Goal: Task Accomplishment & Management: Use online tool/utility

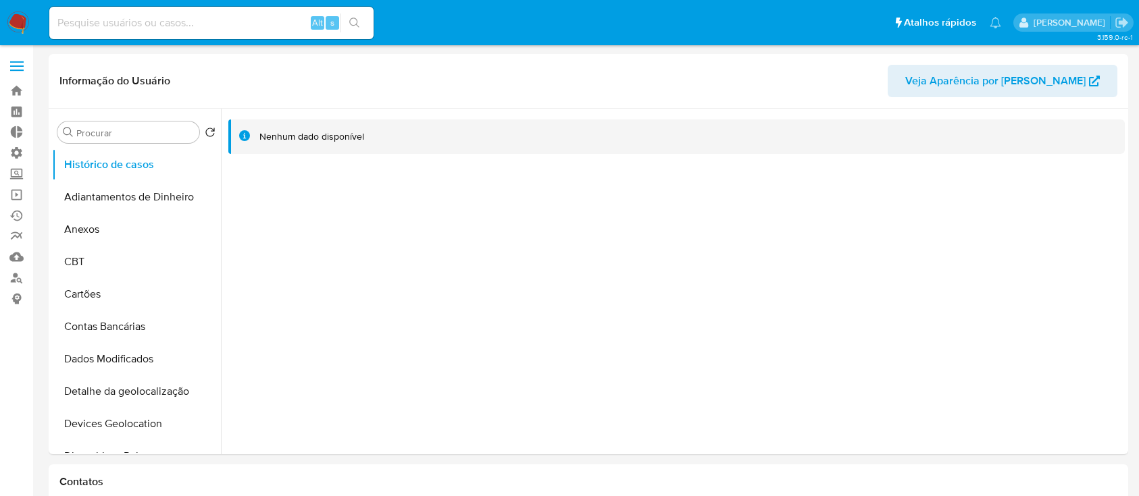
select select "10"
click at [16, 194] on link "Operações em massa" at bounding box center [80, 194] width 161 height 21
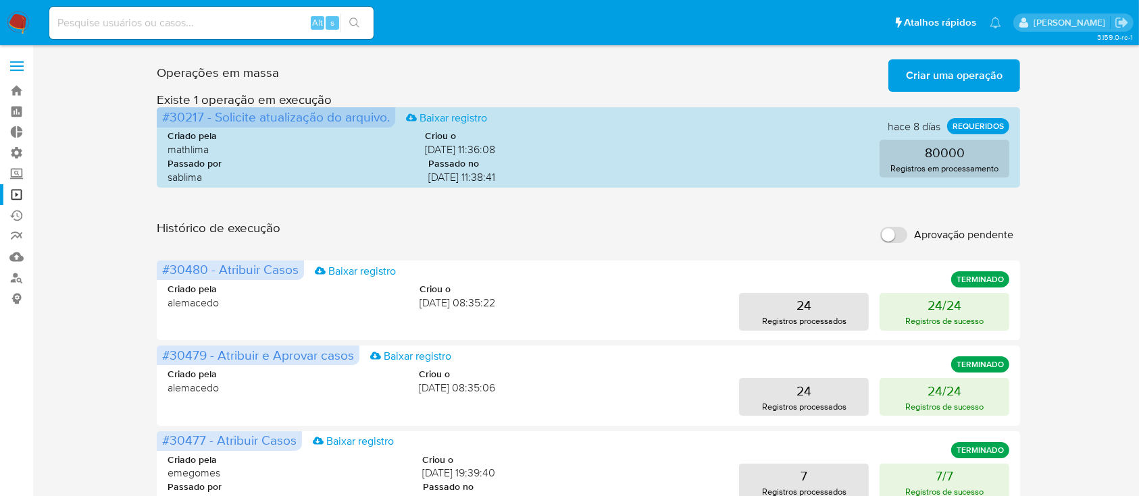
click at [952, 66] on span "Criar uma operação" at bounding box center [954, 76] width 97 height 30
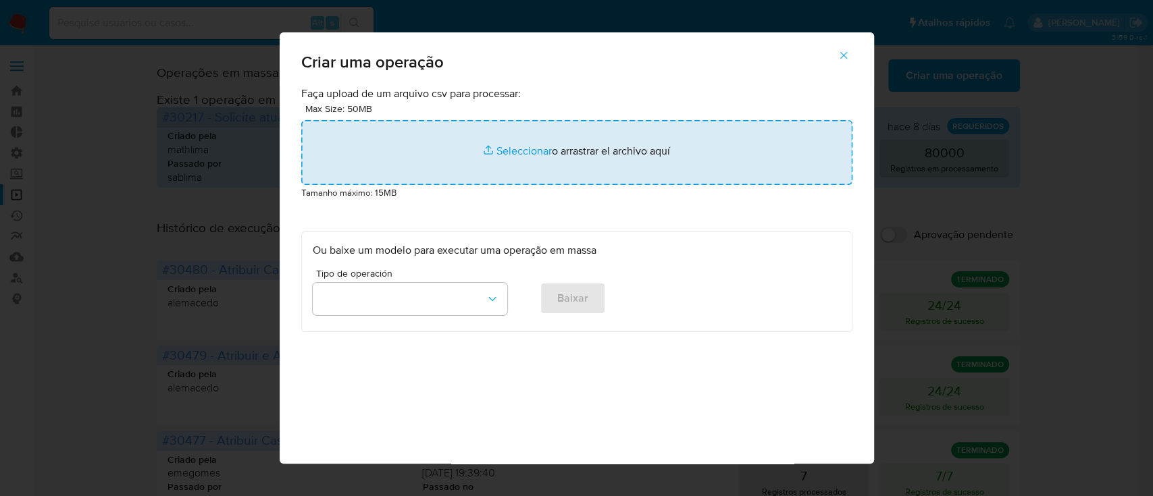
click at [492, 148] on input "file" at bounding box center [576, 152] width 551 height 65
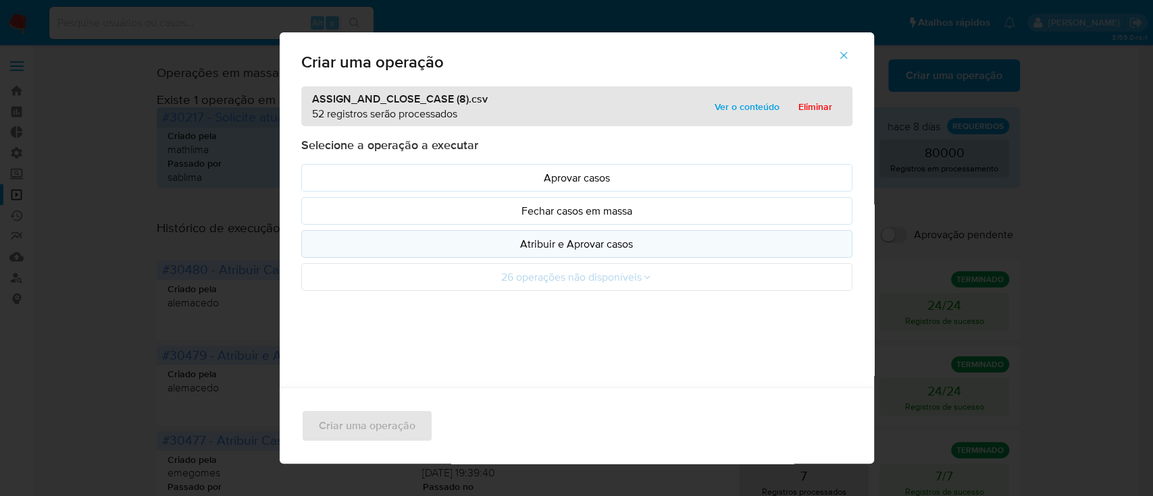
drag, startPoint x: 492, startPoint y: 148, endPoint x: 551, endPoint y: 241, distance: 110.5
click at [551, 241] on p "Atribuir e Aprovar casos" at bounding box center [577, 244] width 528 height 16
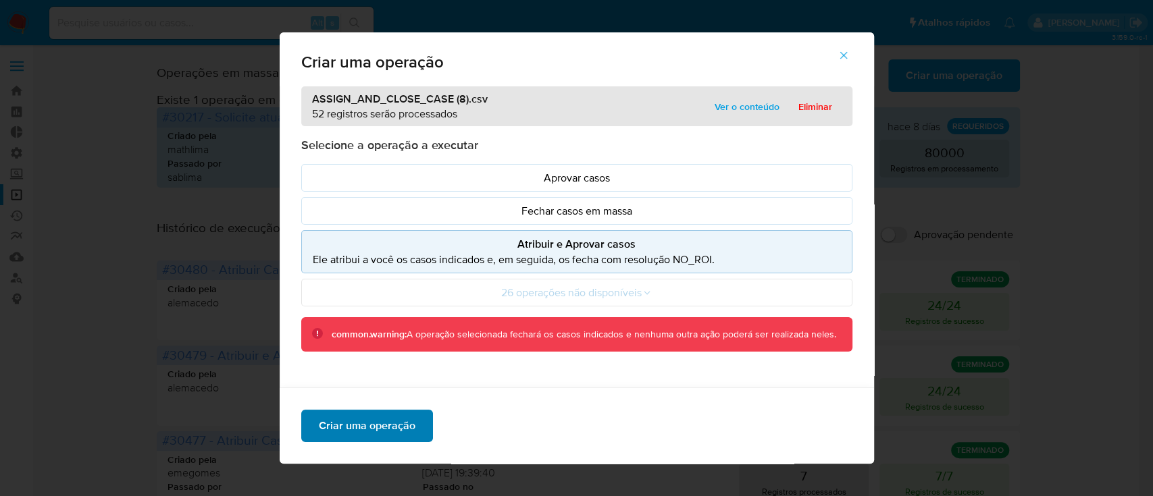
click at [374, 424] on span "Criar uma operação" at bounding box center [367, 426] width 97 height 30
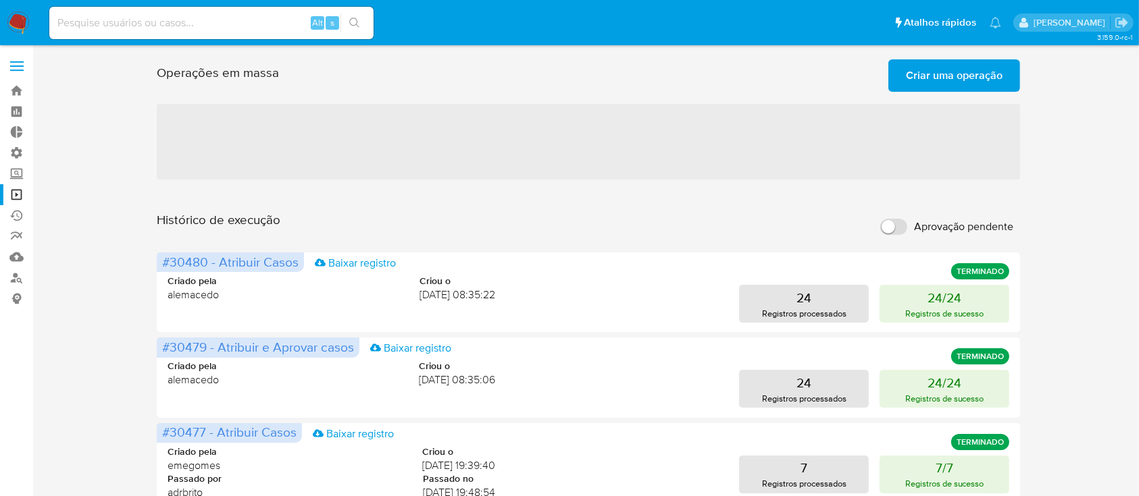
click at [923, 74] on span "Criar uma operação" at bounding box center [954, 76] width 97 height 30
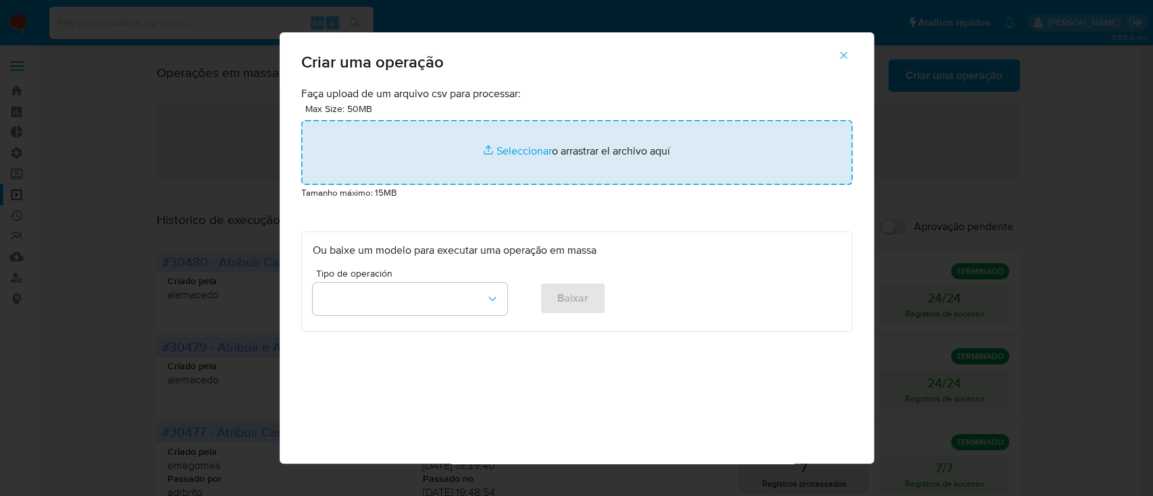
click at [515, 155] on input "file" at bounding box center [576, 152] width 551 height 65
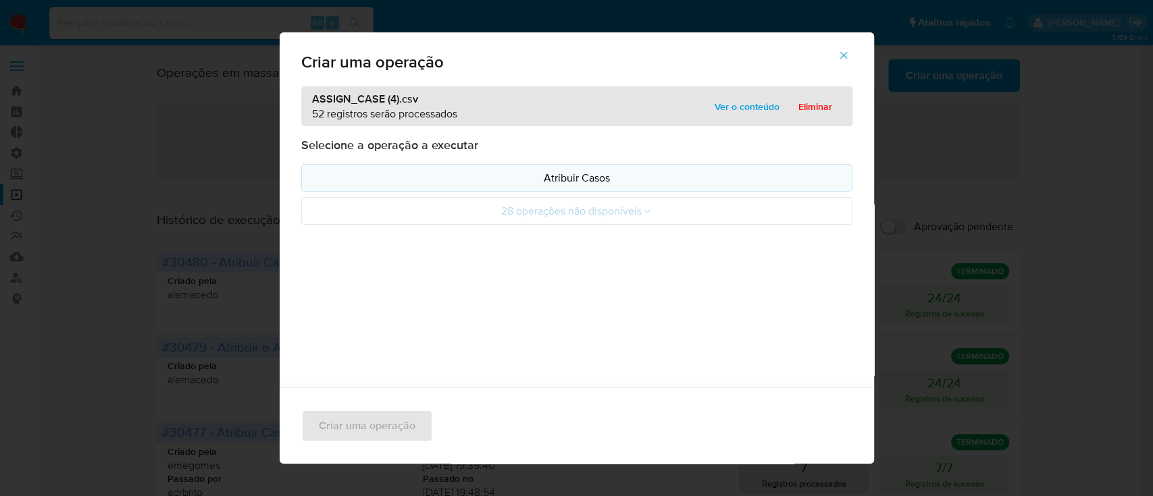
click at [577, 179] on p "Atribuir Casos" at bounding box center [577, 178] width 528 height 16
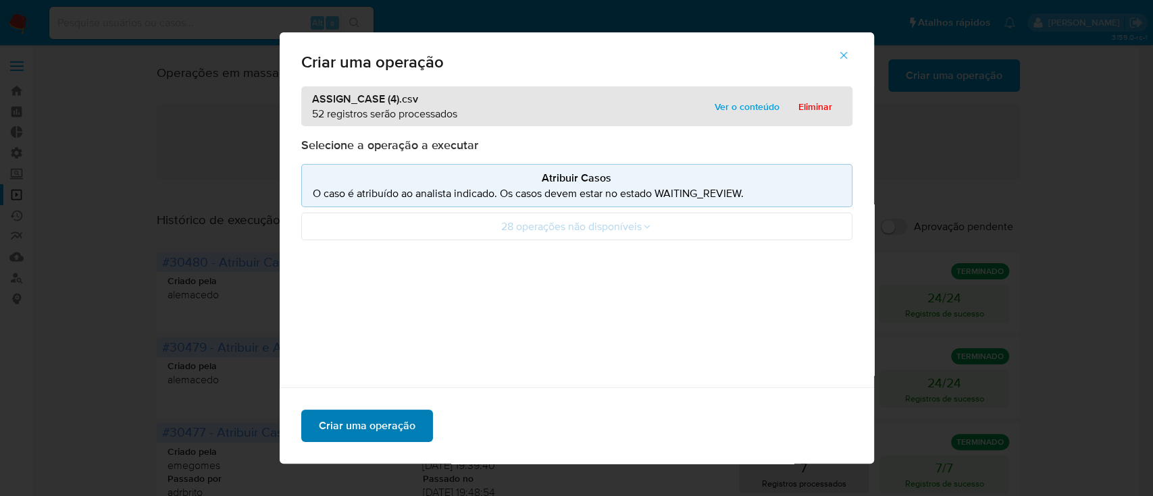
click at [375, 419] on span "Criar uma operação" at bounding box center [367, 426] width 97 height 30
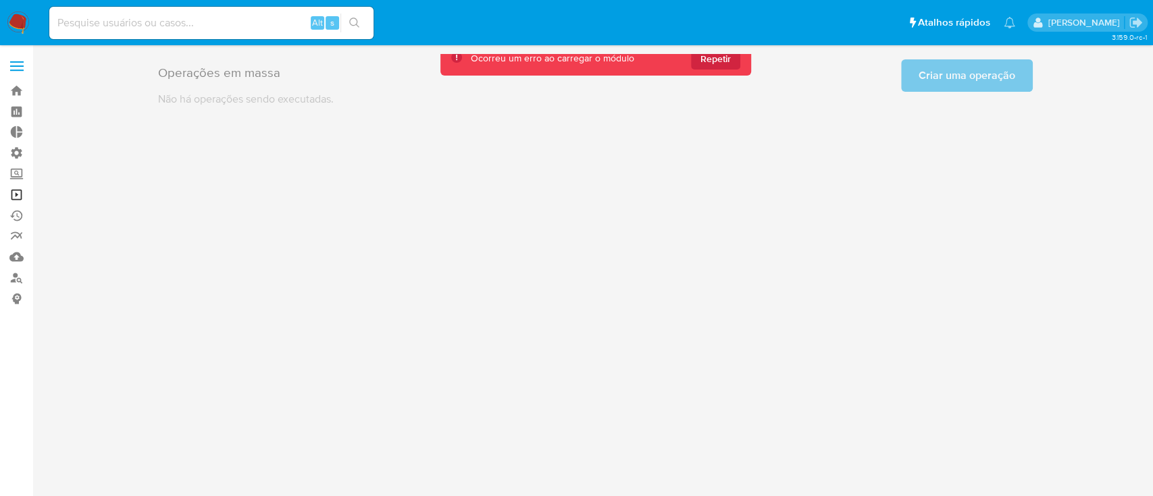
click at [20, 197] on link "Operações em massa" at bounding box center [80, 194] width 161 height 21
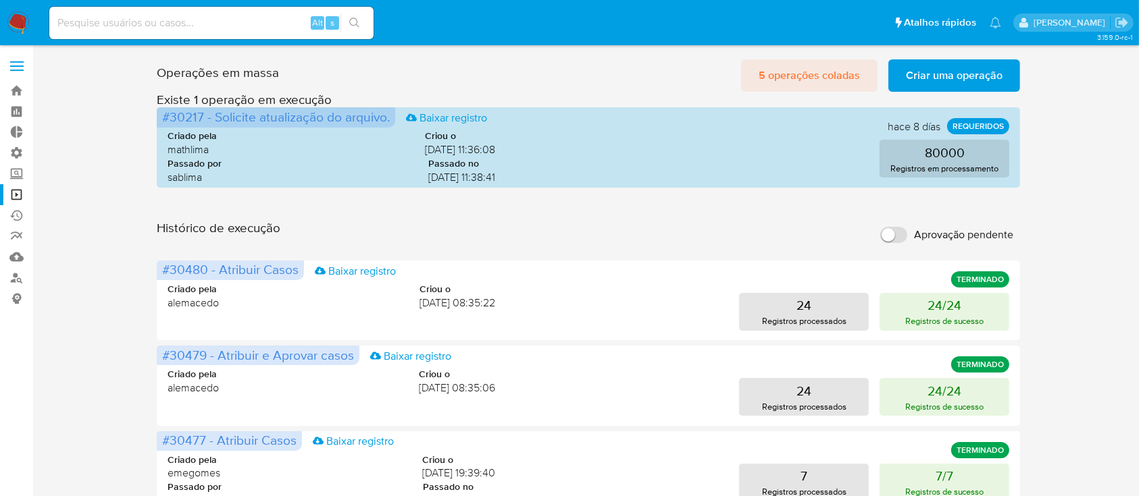
click at [793, 78] on span "5 operações coladas" at bounding box center [809, 76] width 101 height 30
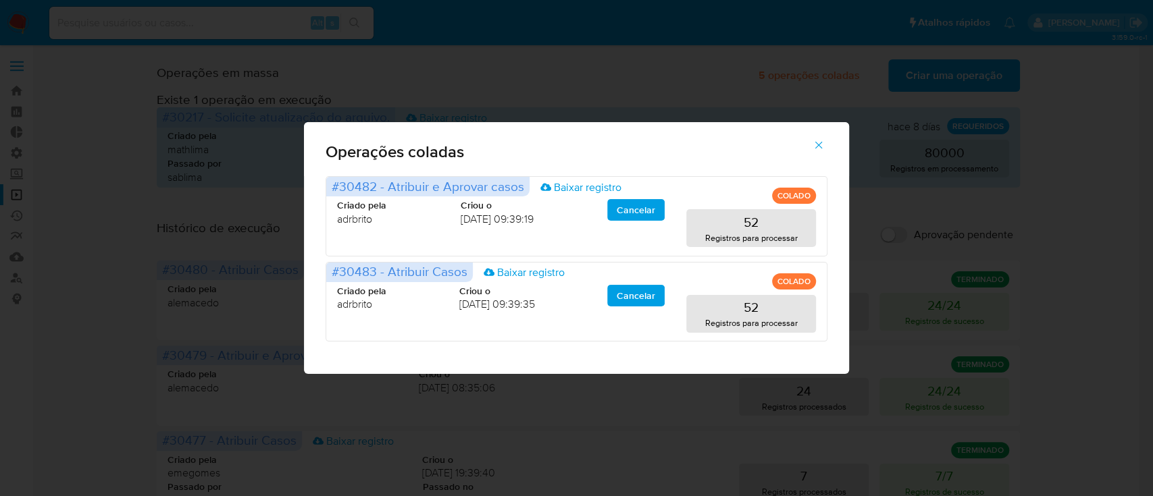
click at [681, 412] on div "Operações coladas #30482 - Atribuir e Aprovar casos Baixar registro COLADO Cria…" at bounding box center [576, 248] width 1153 height 496
click at [817, 143] on icon "button" at bounding box center [819, 145] width 12 height 12
